Goal: Task Accomplishment & Management: Manage account settings

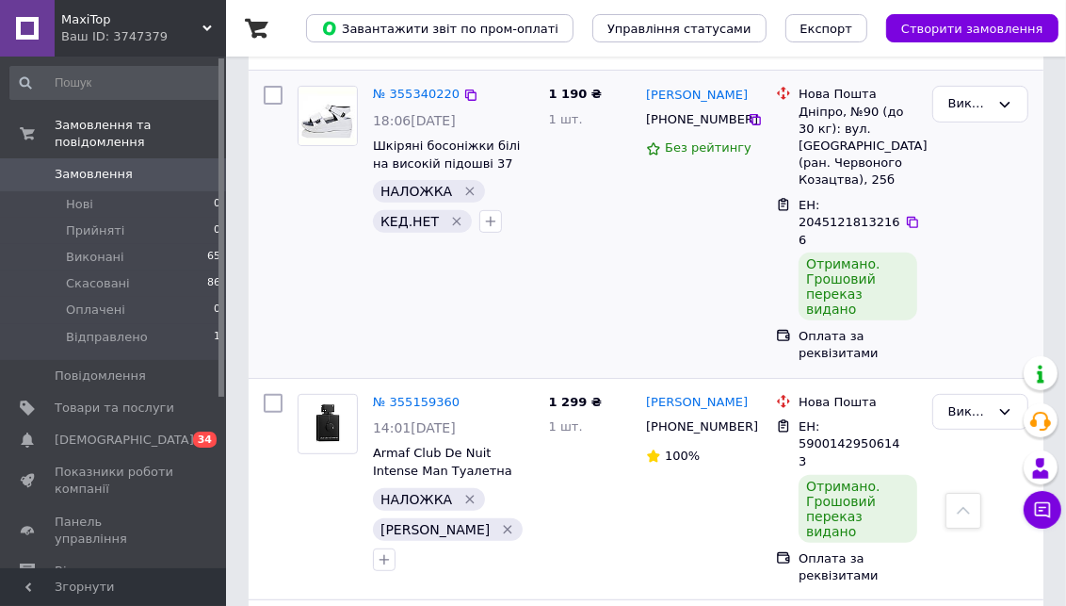
scroll to position [627, 0]
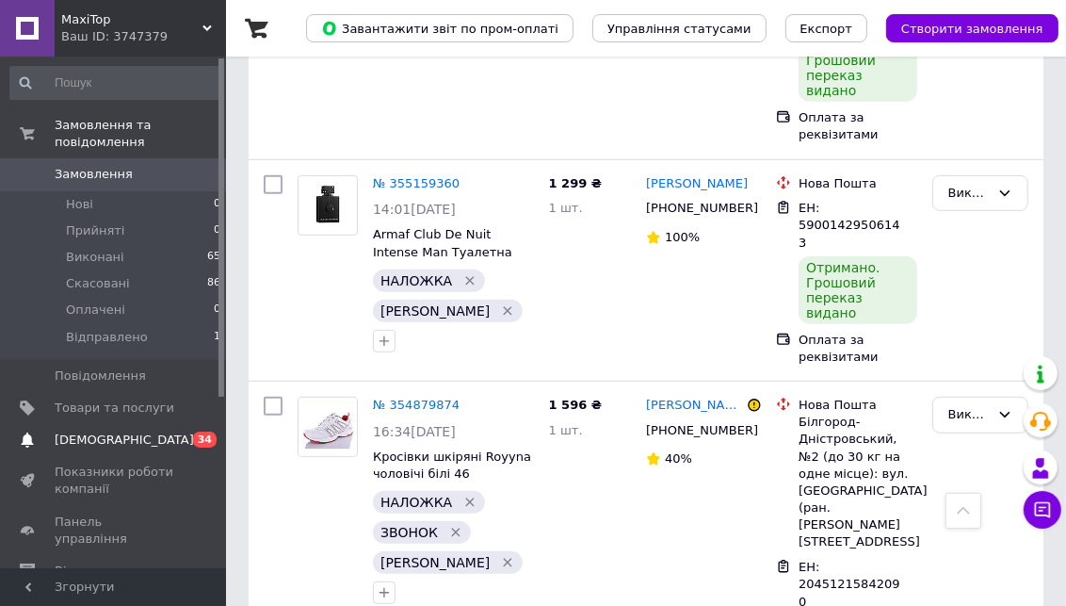
click at [101, 431] on span "[DEMOGRAPHIC_DATA]" at bounding box center [124, 439] width 139 height 17
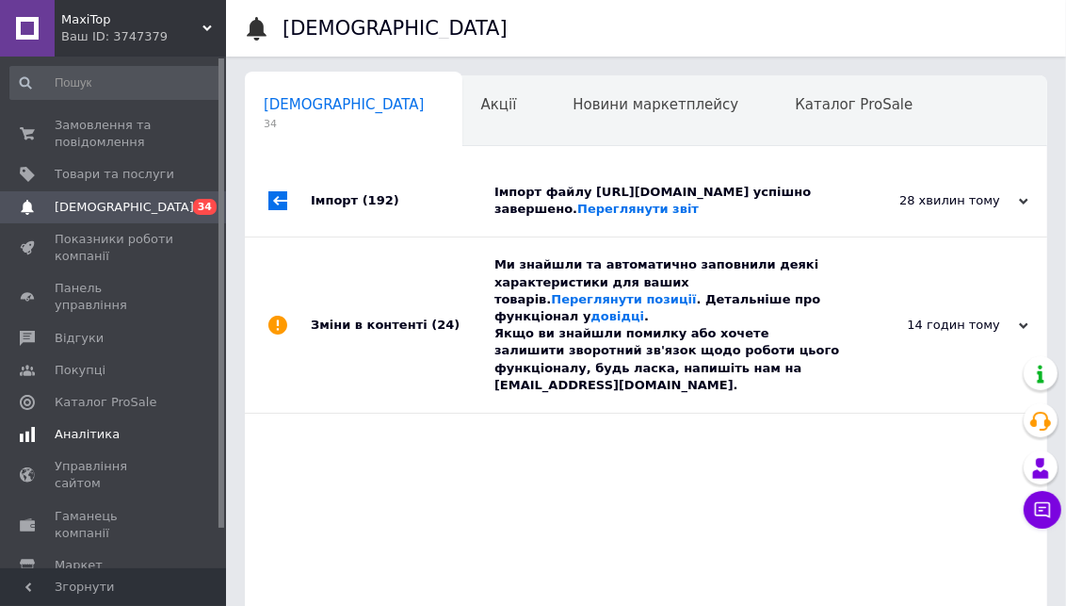
scroll to position [0, 9]
click at [936, 333] on div "14 годин тому" at bounding box center [934, 324] width 188 height 17
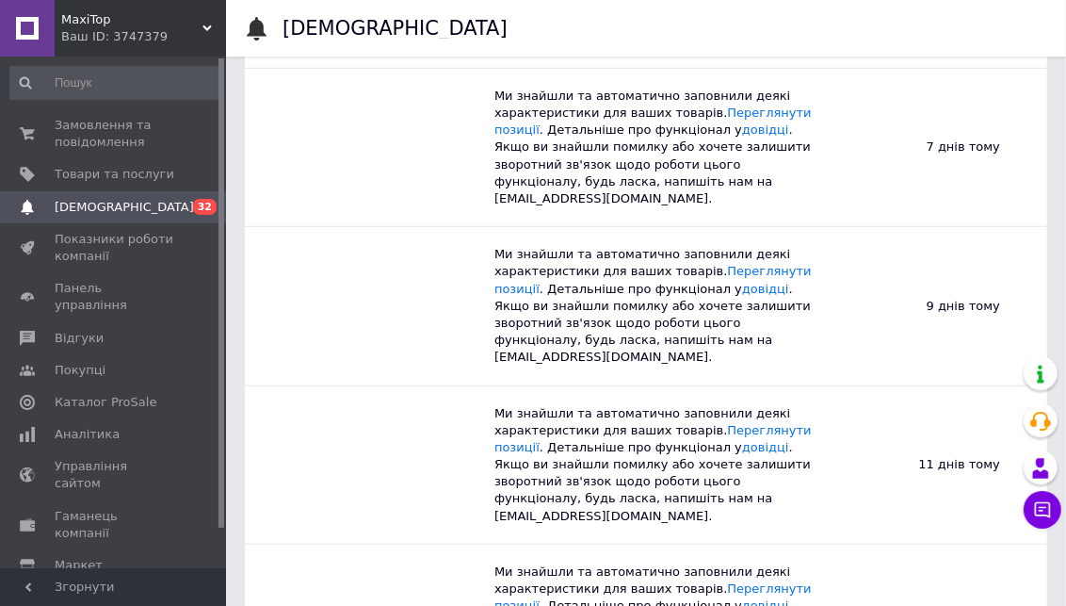
scroll to position [0, 0]
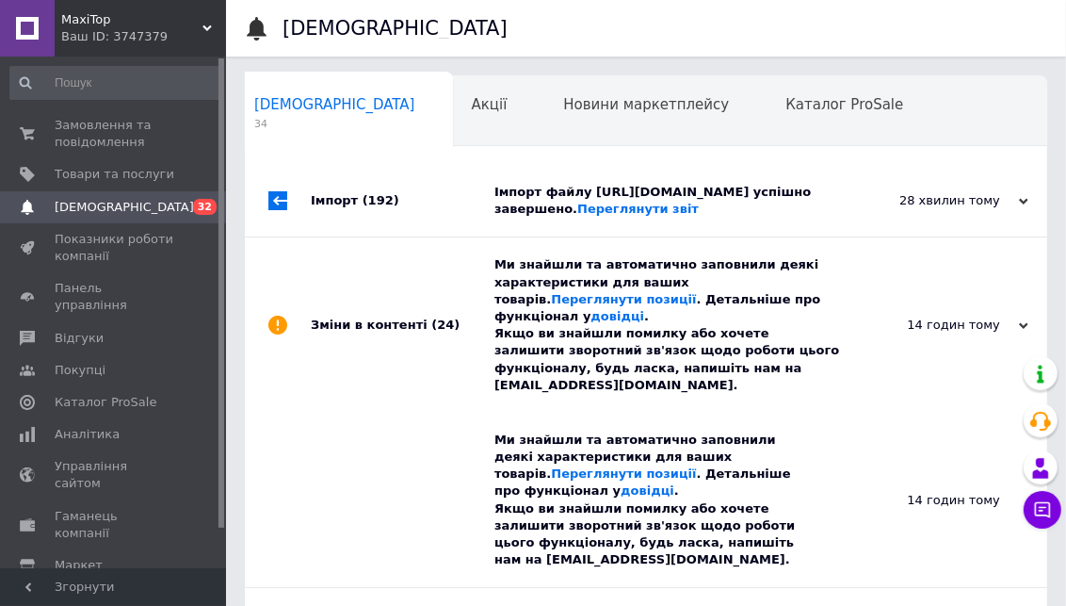
click at [978, 209] on div "28 хвилин тому" at bounding box center [934, 200] width 188 height 17
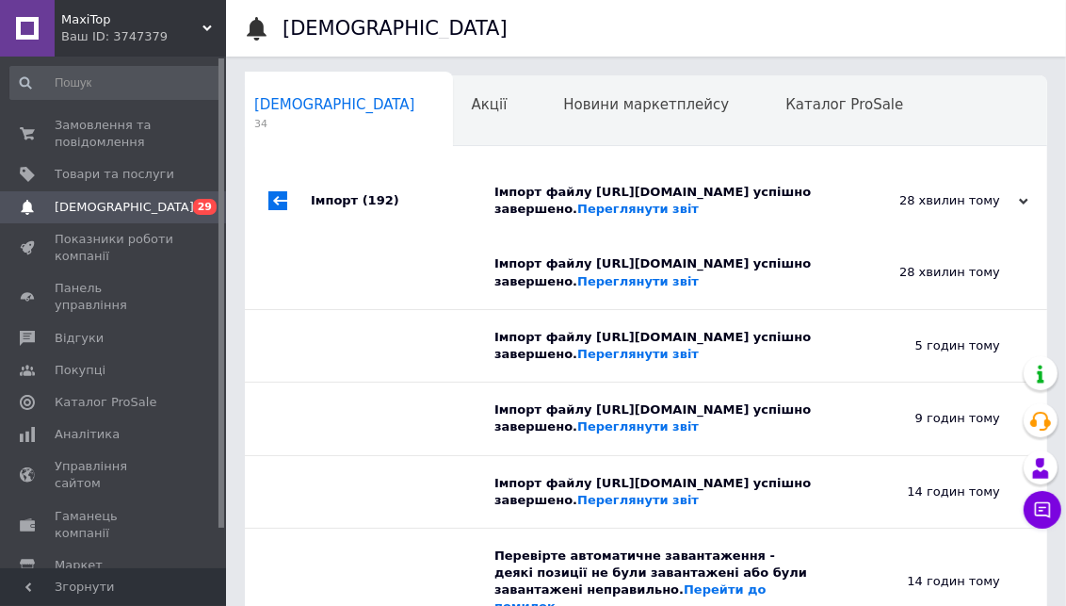
drag, startPoint x: 108, startPoint y: 122, endPoint x: 563, endPoint y: 5, distance: 470.0
click at [109, 122] on span "Замовлення та повідомлення" at bounding box center [115, 134] width 120 height 34
